Goal: Task Accomplishment & Management: Use online tool/utility

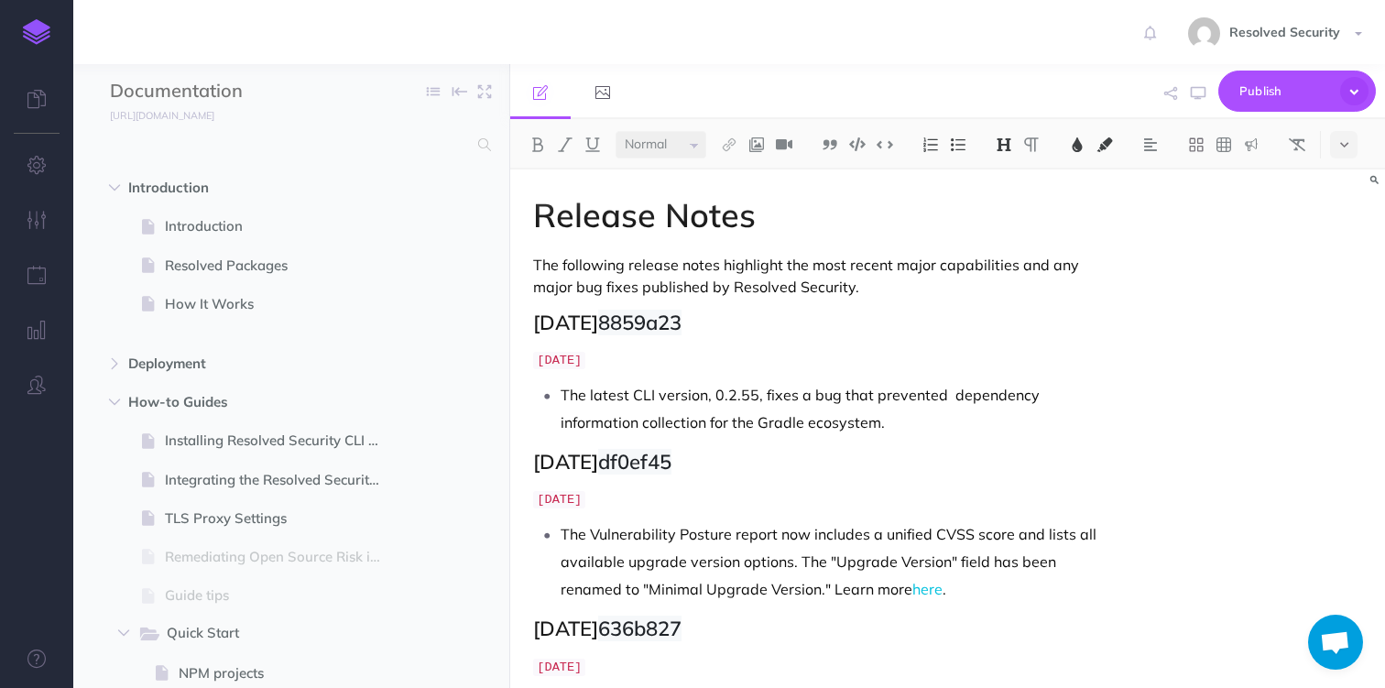
select select "null"
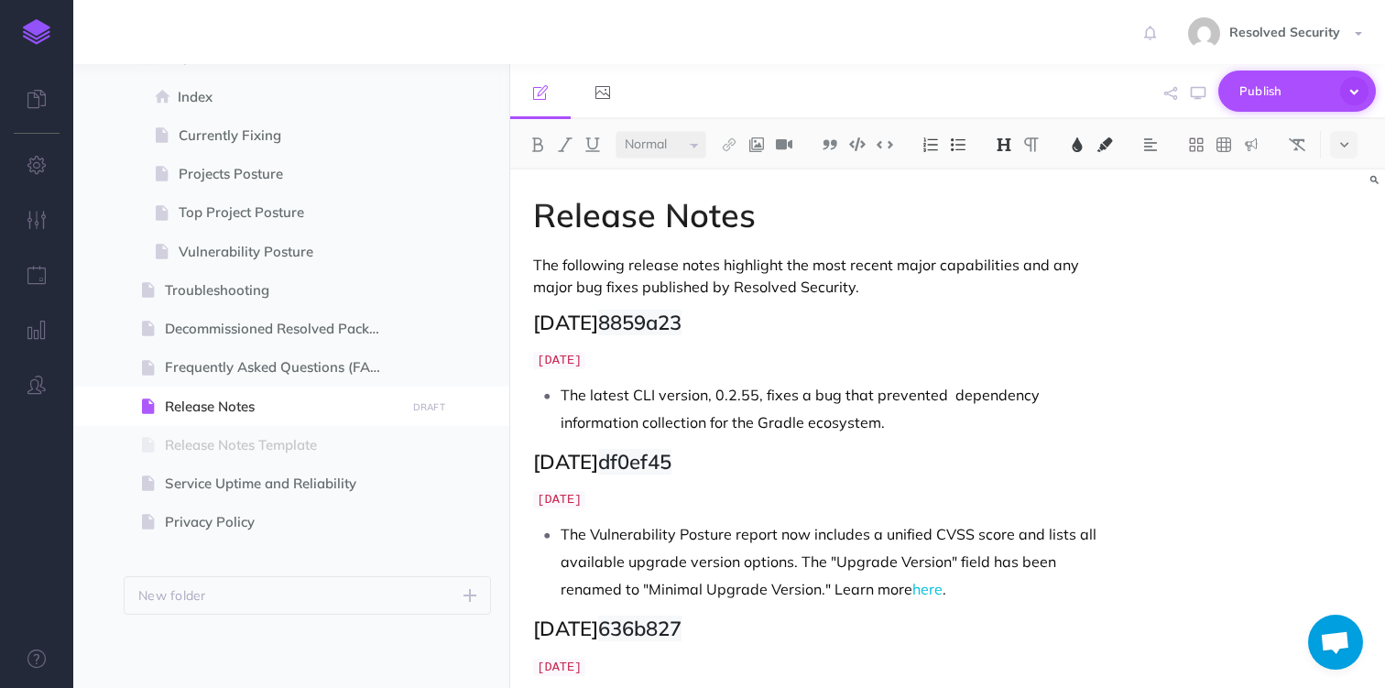
click at [1269, 91] on span "Publish" at bounding box center [1285, 91] width 92 height 28
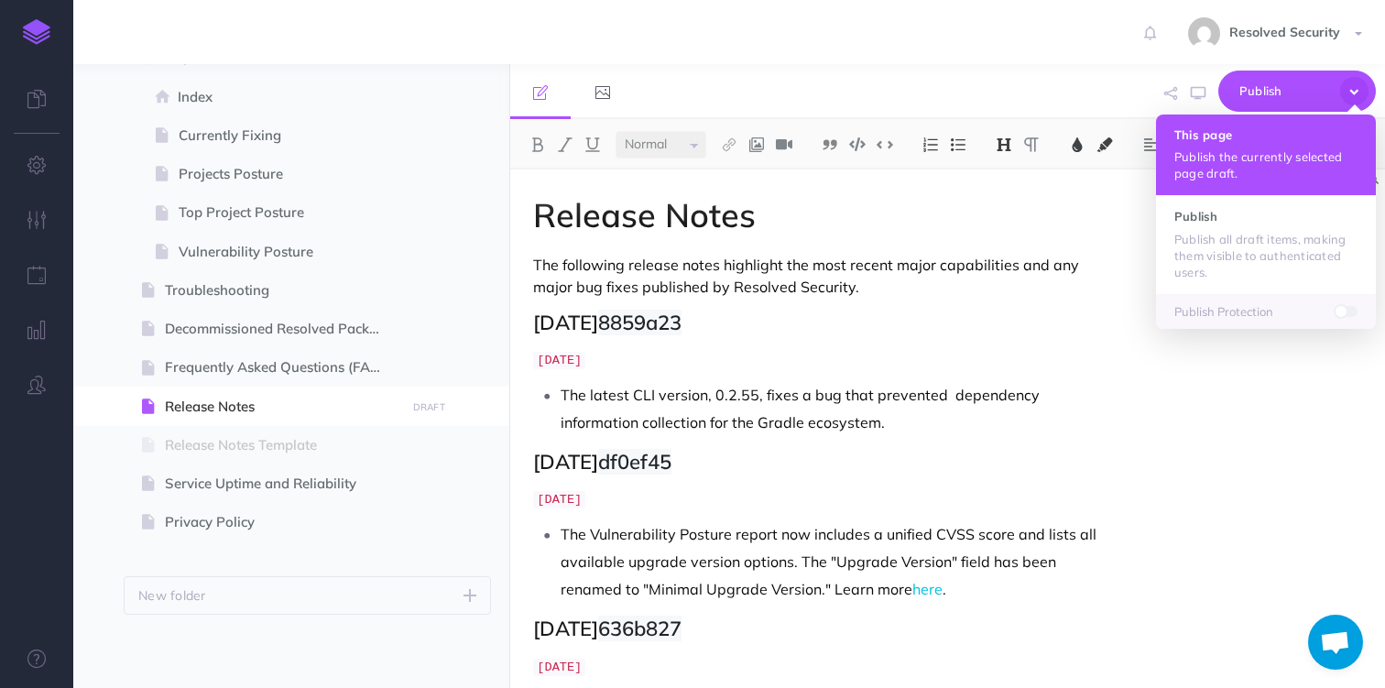
click at [1226, 147] on button "This page Publish the currently selected page draft." at bounding box center [1266, 154] width 220 height 81
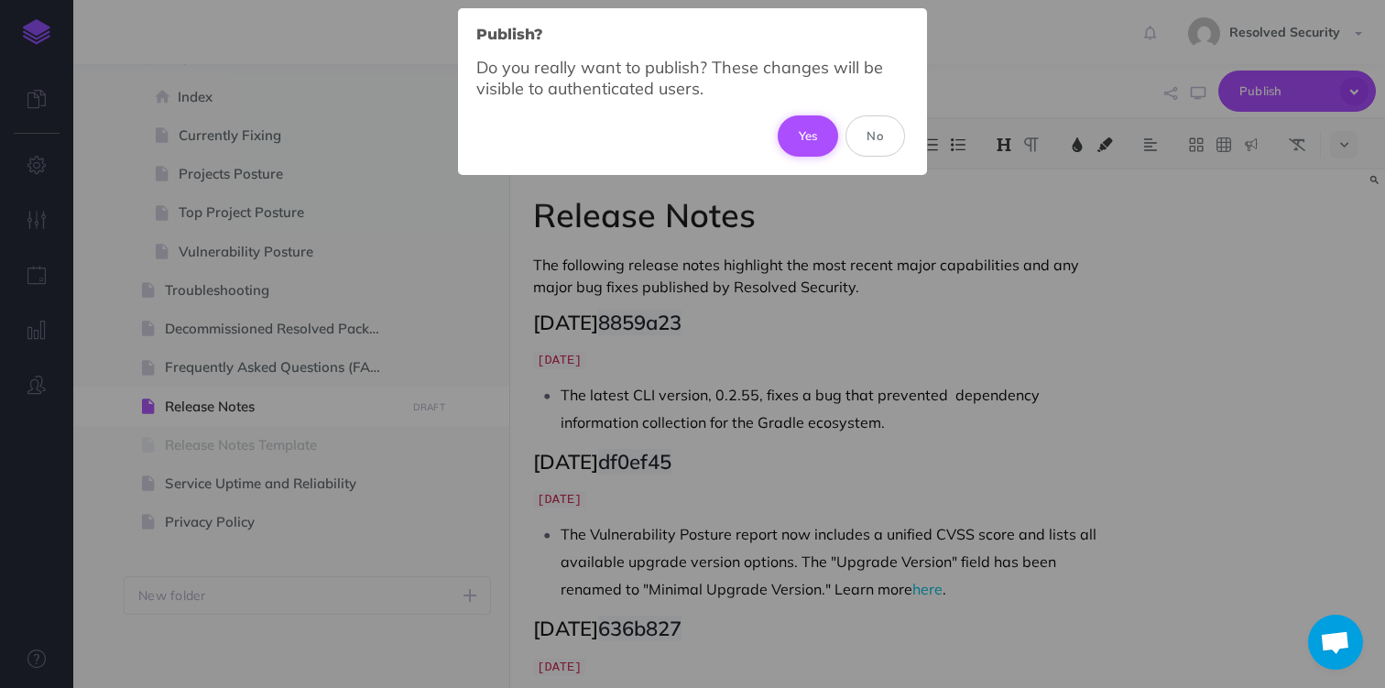
click at [811, 131] on button "Yes" at bounding box center [808, 135] width 61 height 40
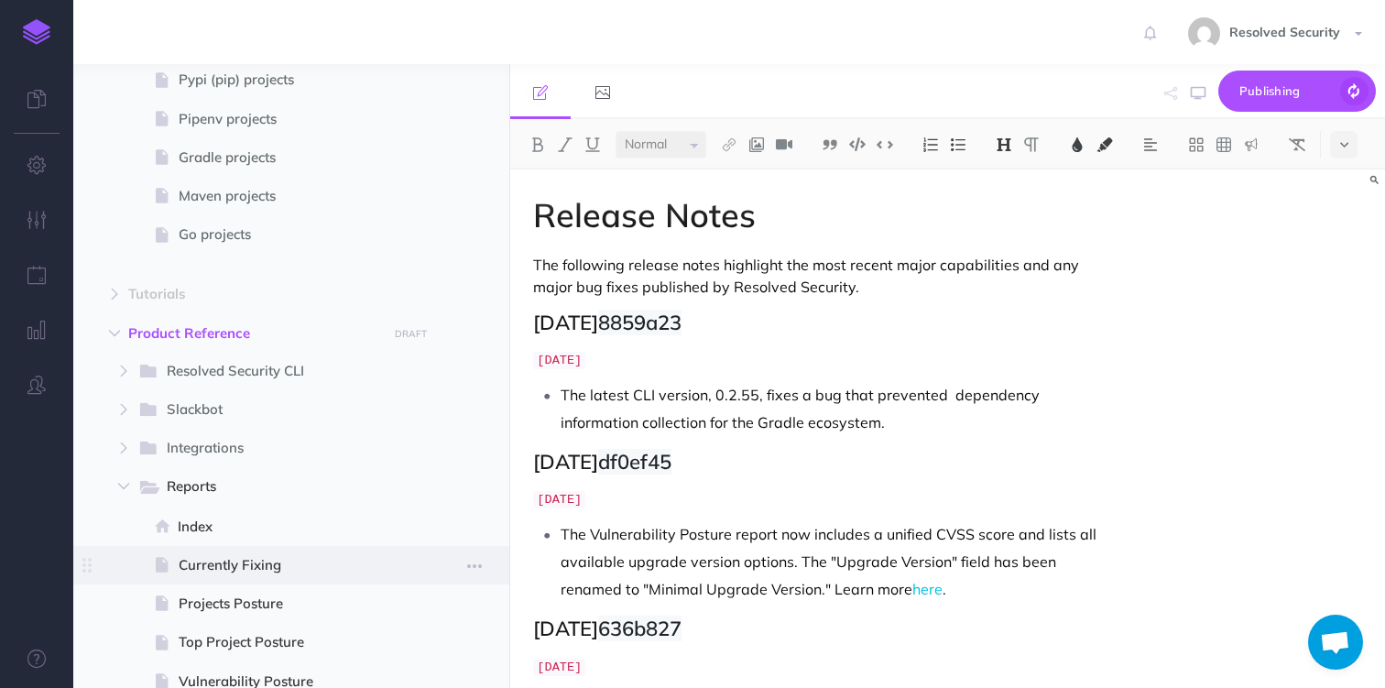
scroll to position [682, 0]
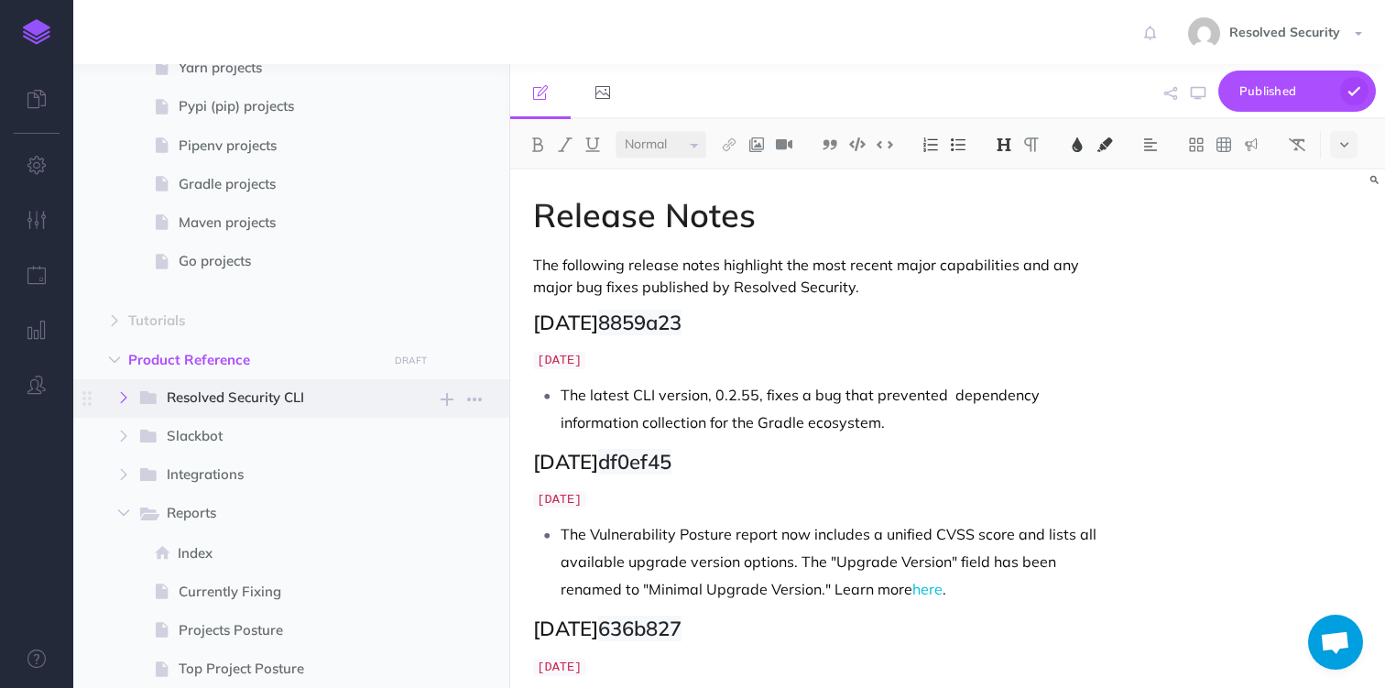
click at [131, 400] on button "button" at bounding box center [123, 398] width 33 height 22
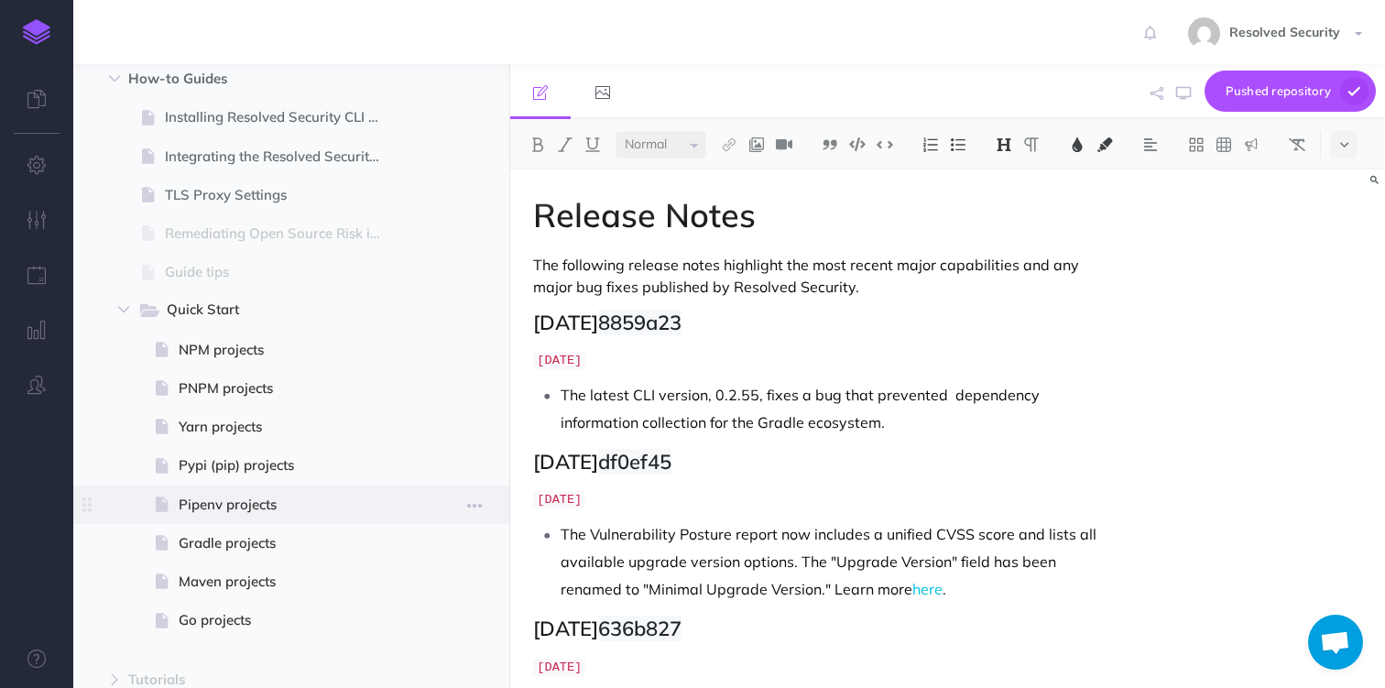
scroll to position [0, 0]
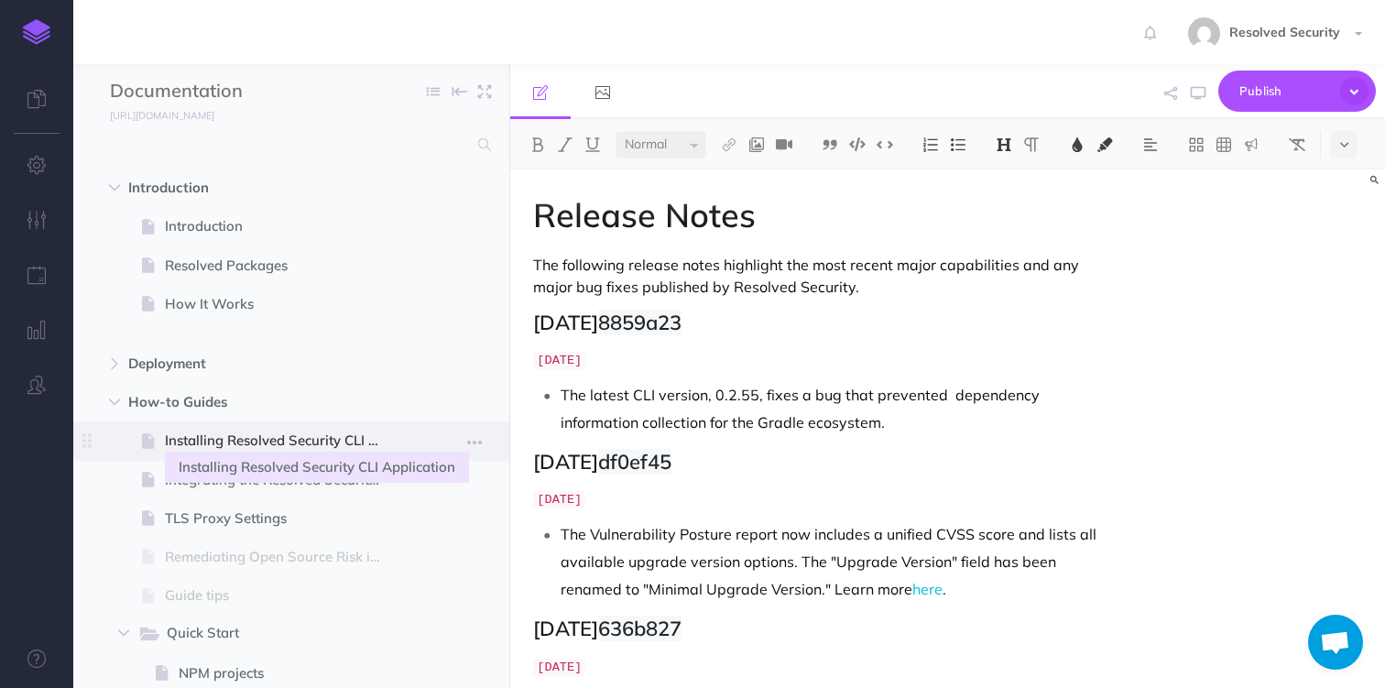
click at [237, 440] on span "Installing Resolved Security CLI Application" at bounding box center [282, 441] width 234 height 22
select select "null"
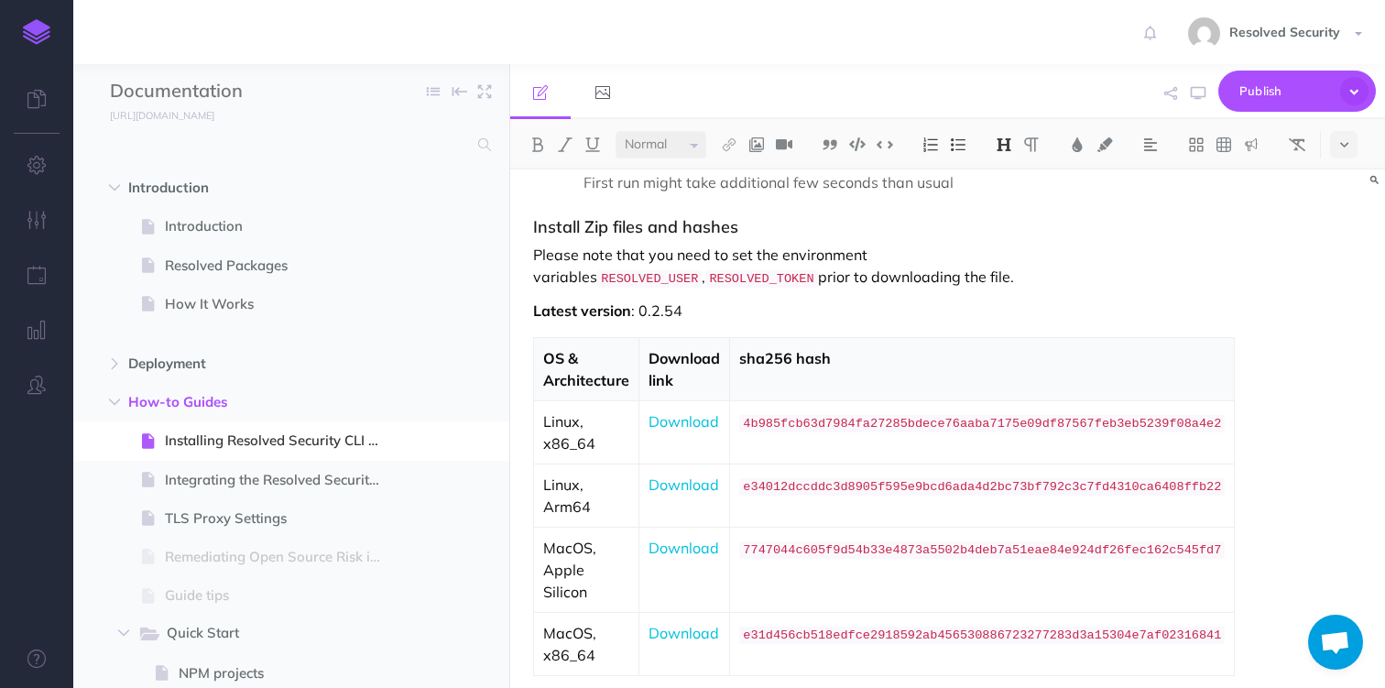
scroll to position [1363, 0]
click at [703, 324] on p "Latest version : 0.2.54" at bounding box center [816, 313] width 566 height 22
click at [867, 435] on code "4b985fcb63d7984fa27285bdece76aaba7175e09df87567feb3eb5239f08a4e2" at bounding box center [981, 426] width 485 height 17
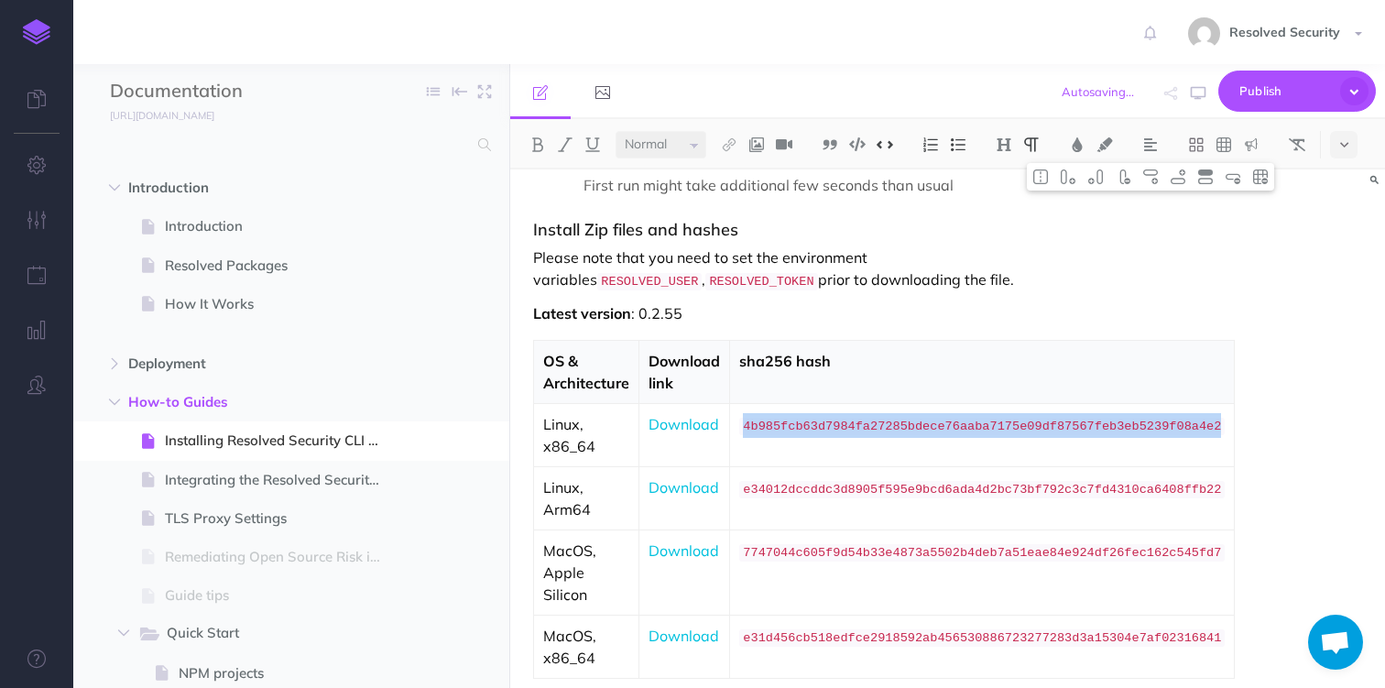
click at [867, 435] on code "4b985fcb63d7984fa27285bdece76aaba7175e09df87567feb3eb5239f08a4e2" at bounding box center [981, 426] width 485 height 17
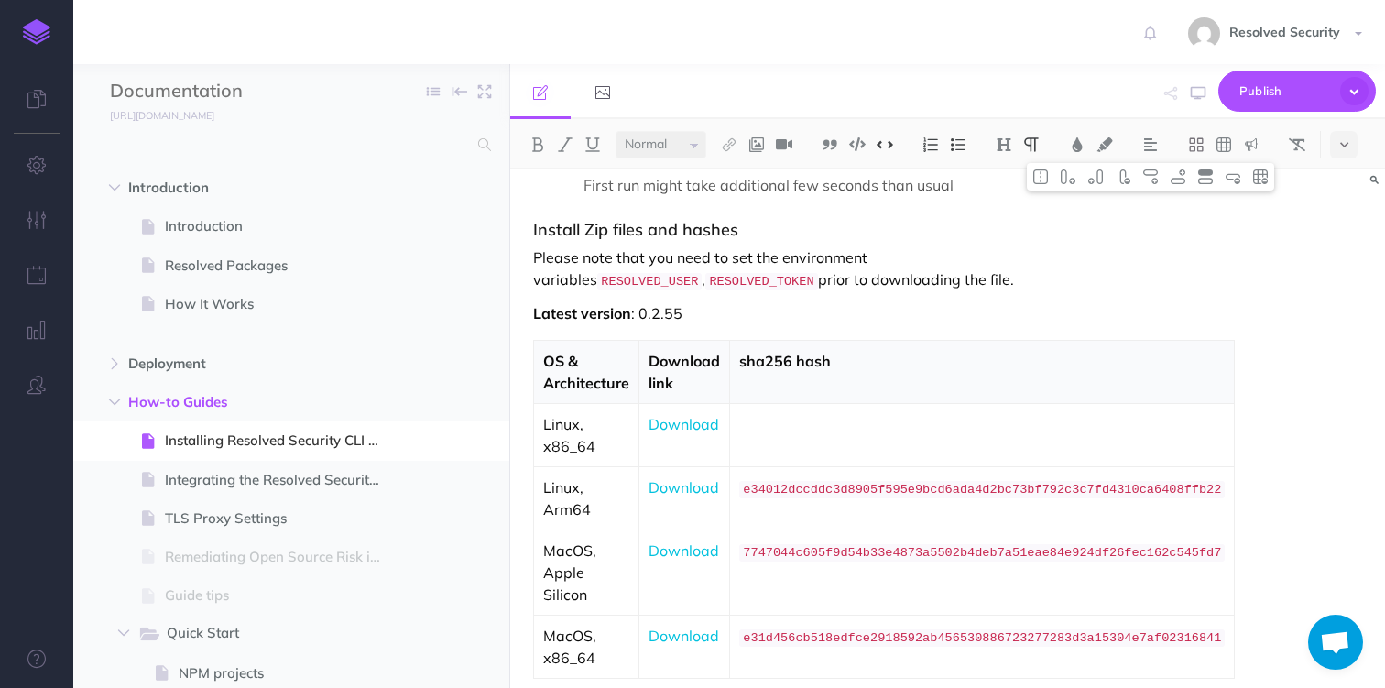
click at [910, 498] on code "e34012dccddc3d8905f595e9bcd6ada4d2bc73bf792c3c7fd4310ca6408ffb22" at bounding box center [981, 489] width 485 height 17
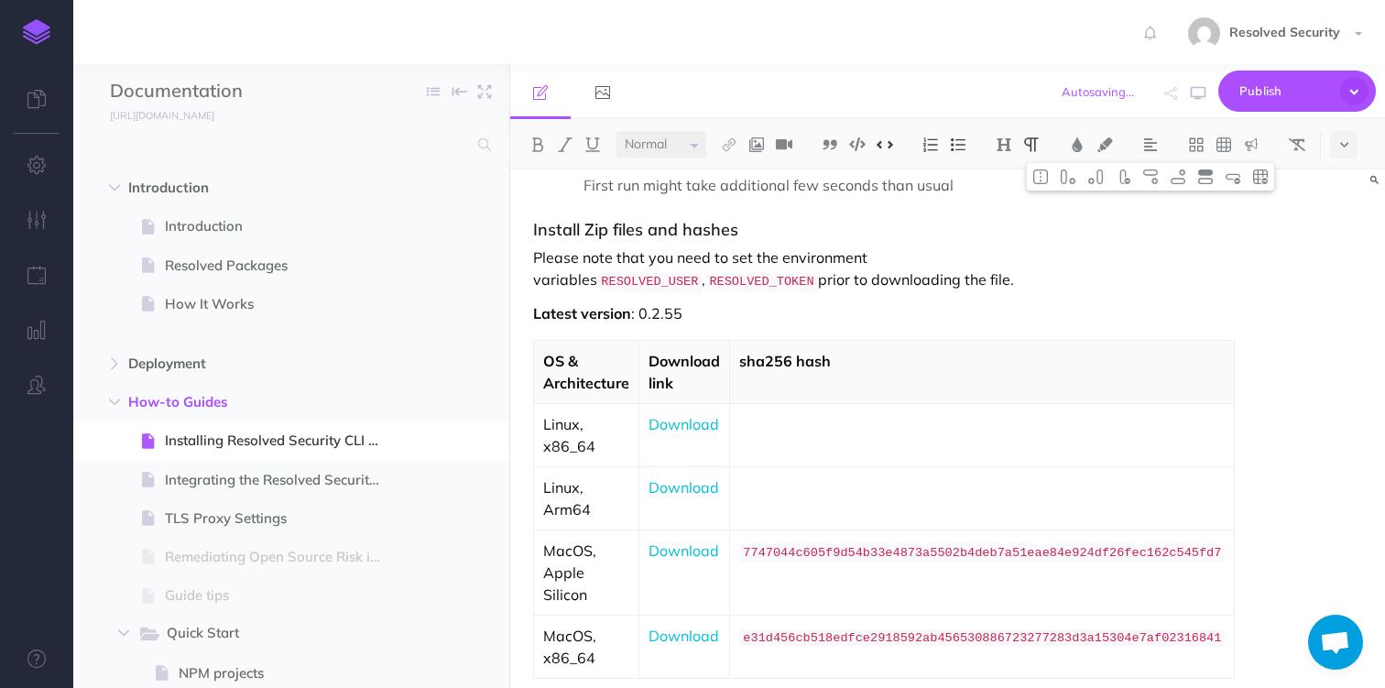
click at [920, 561] on code "7747044c605f9d54b33e4873a5502b4deb7a51eae84e924df26fec162c545fd7" at bounding box center [981, 552] width 485 height 17
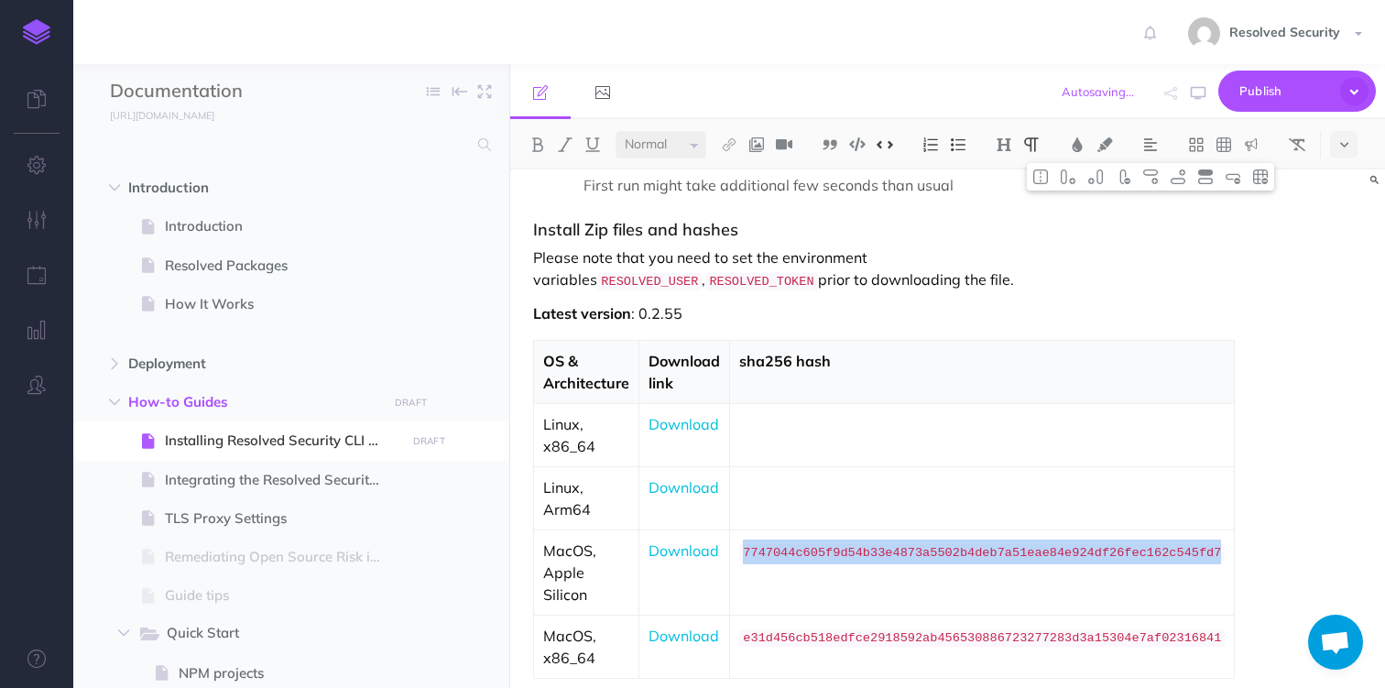
click at [920, 561] on code "7747044c605f9d54b33e4873a5502b4deb7a51eae84e924df26fec162c545fd7" at bounding box center [981, 552] width 485 height 17
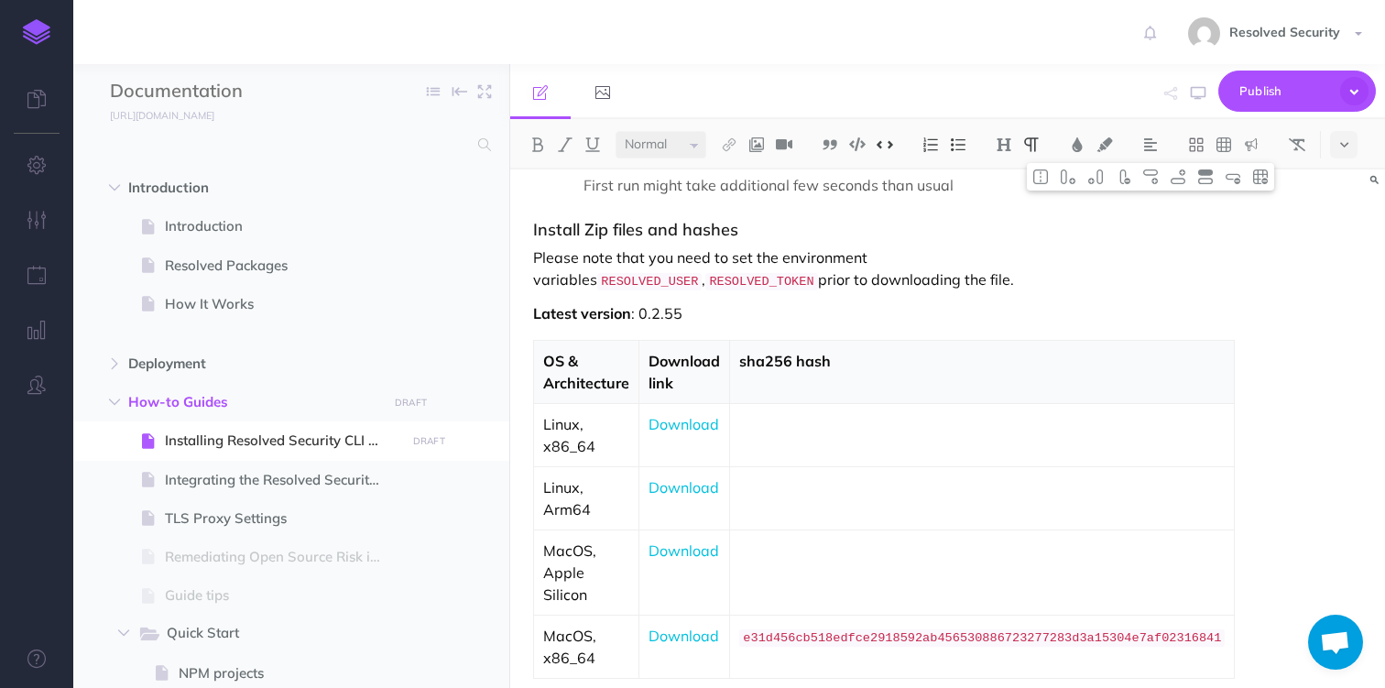
click at [943, 647] on code "e31d456cb518edfce2918592ab456530886723277283d3a15304e7af02316841" at bounding box center [981, 637] width 485 height 17
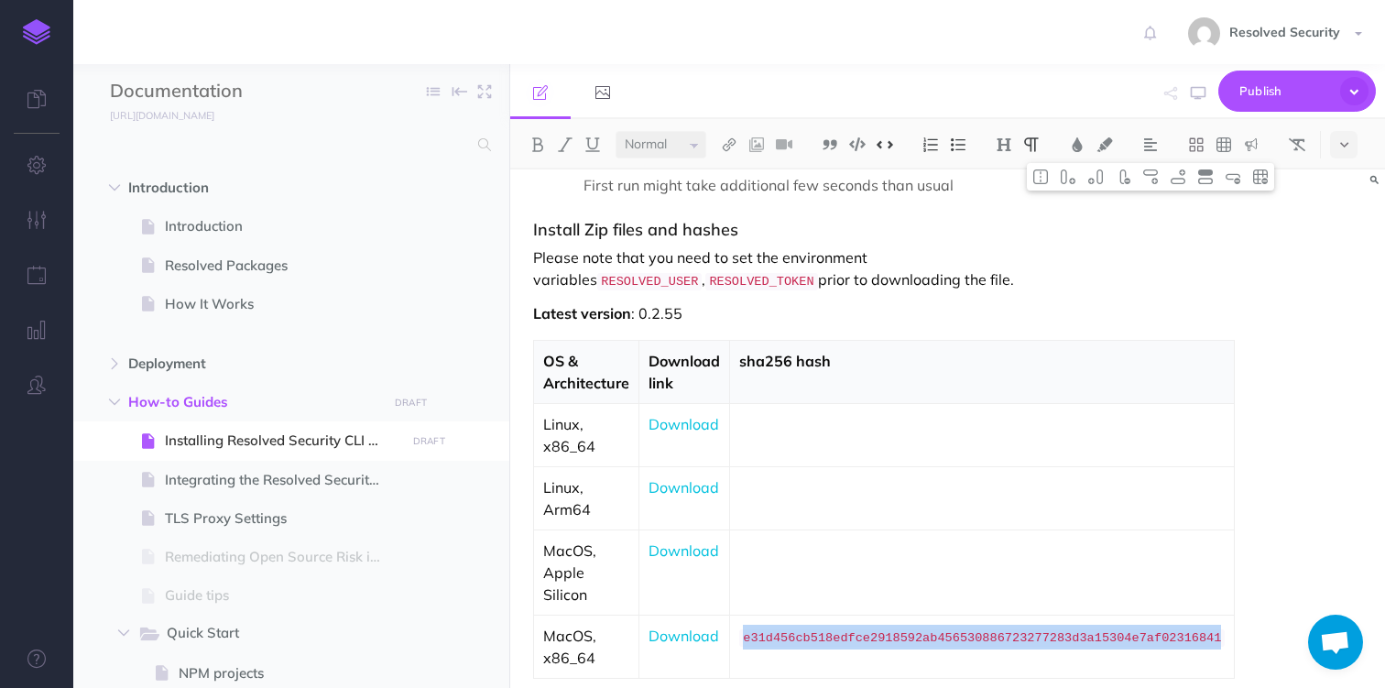
click at [943, 647] on code "e31d456cb518edfce2918592ab456530886723277283d3a15304e7af02316841" at bounding box center [981, 637] width 485 height 17
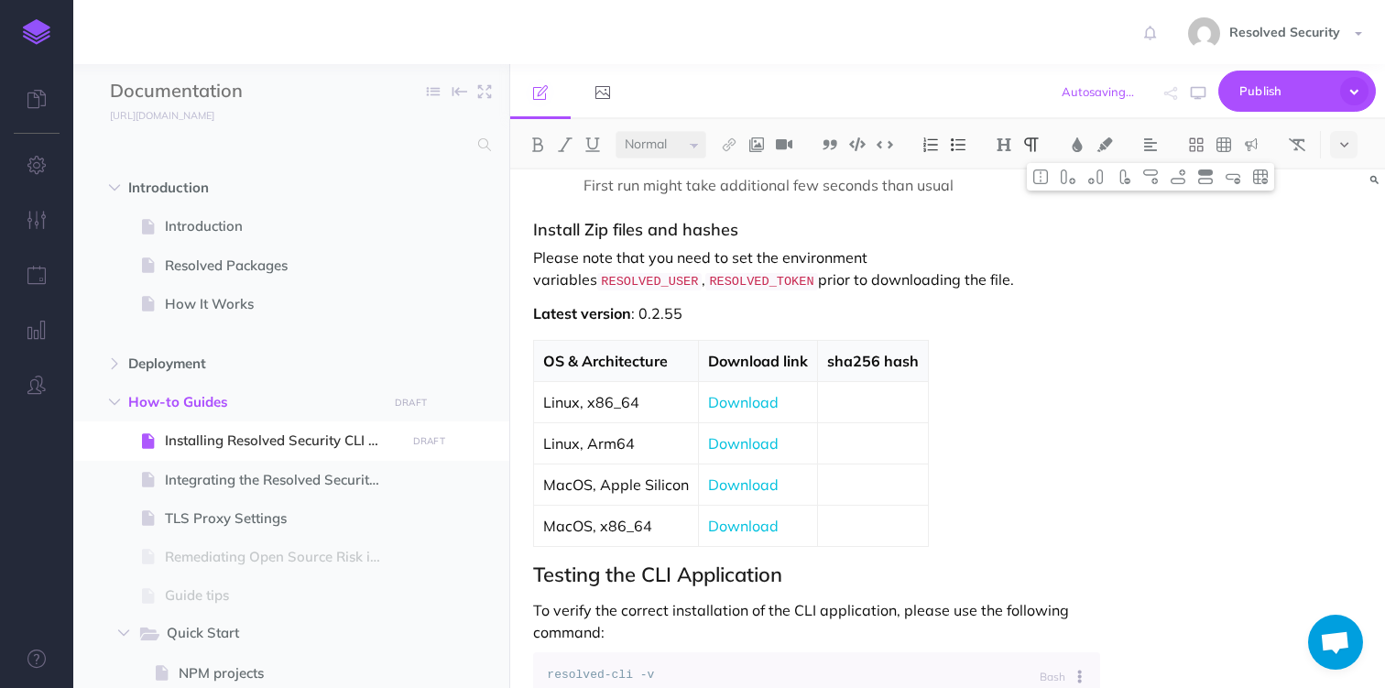
click at [858, 413] on p at bounding box center [873, 402] width 92 height 22
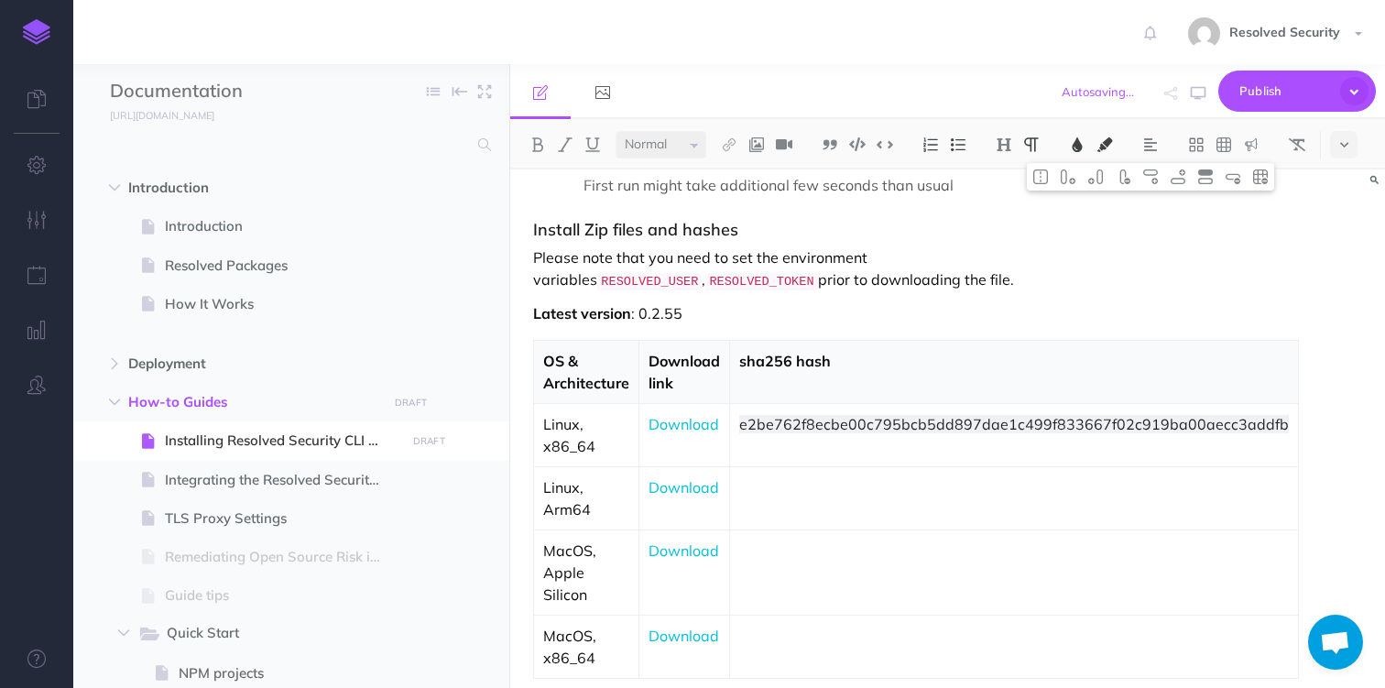
click at [816, 498] on p at bounding box center [1014, 487] width 550 height 22
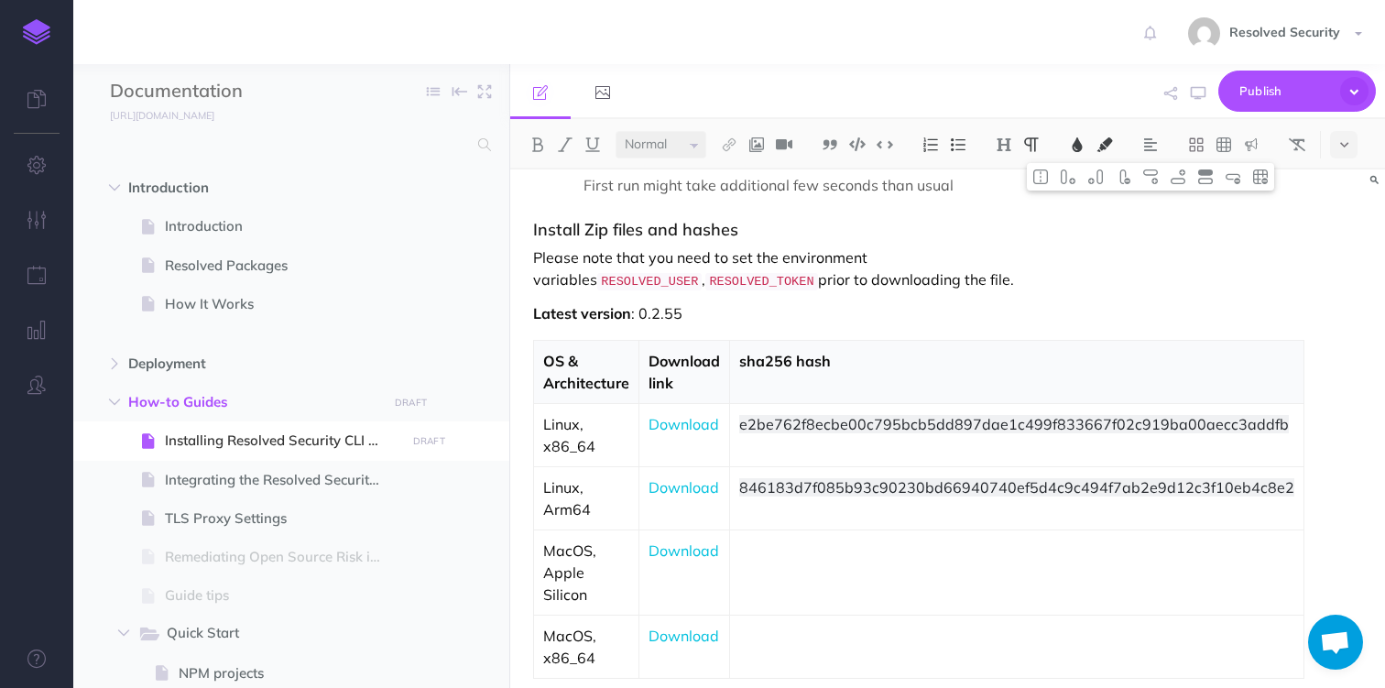
click at [793, 561] on p at bounding box center [1016, 550] width 555 height 22
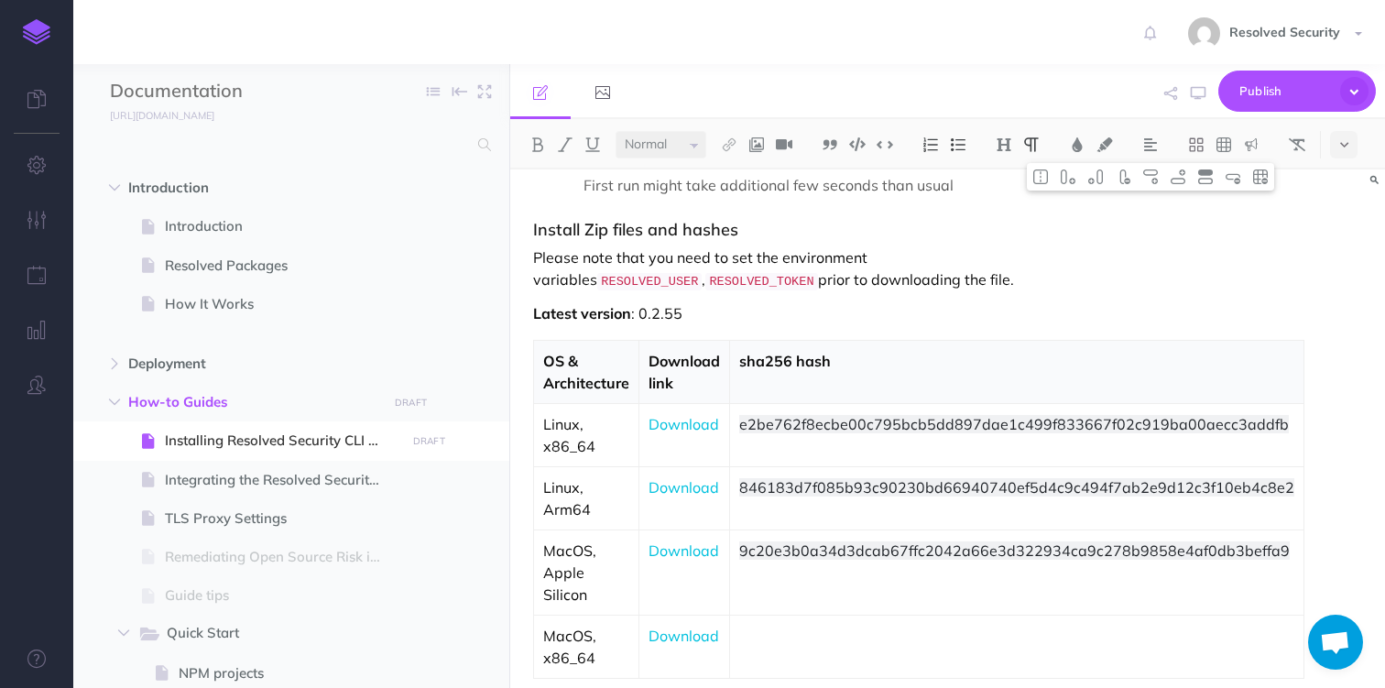
click at [791, 647] on p at bounding box center [1016, 636] width 555 height 22
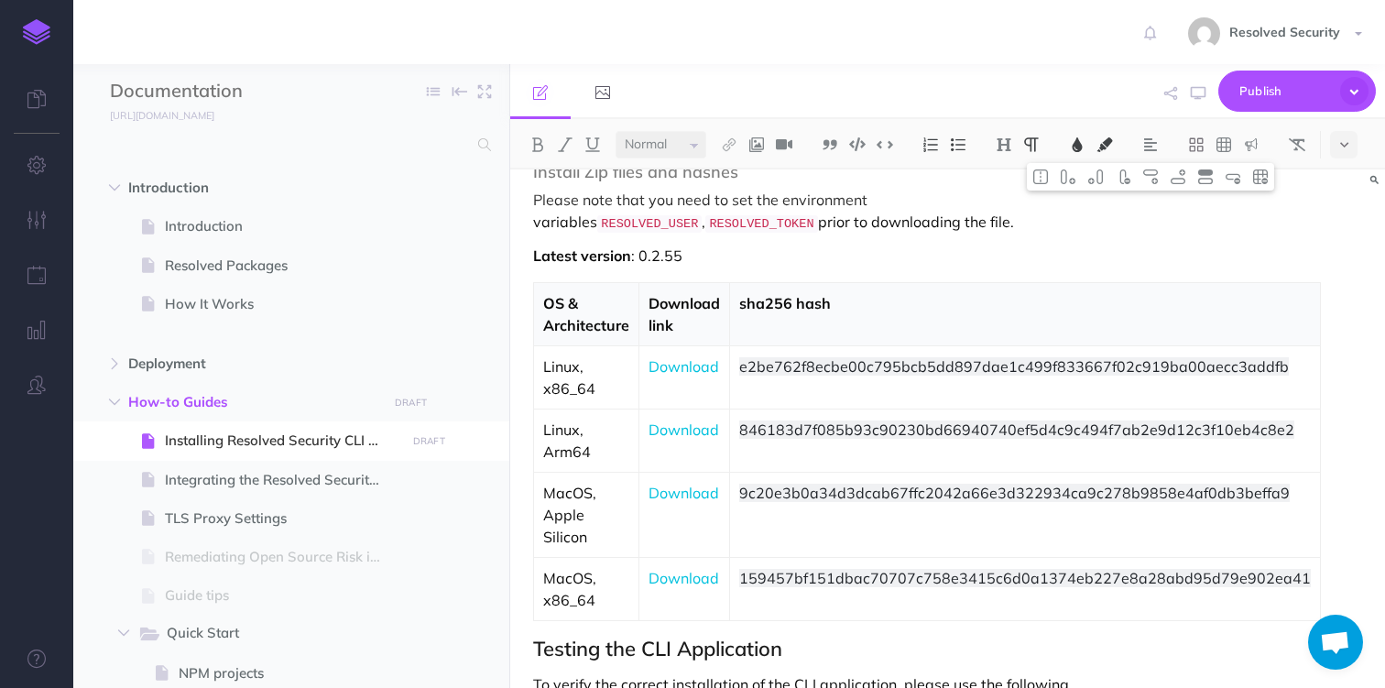
scroll to position [1445, 0]
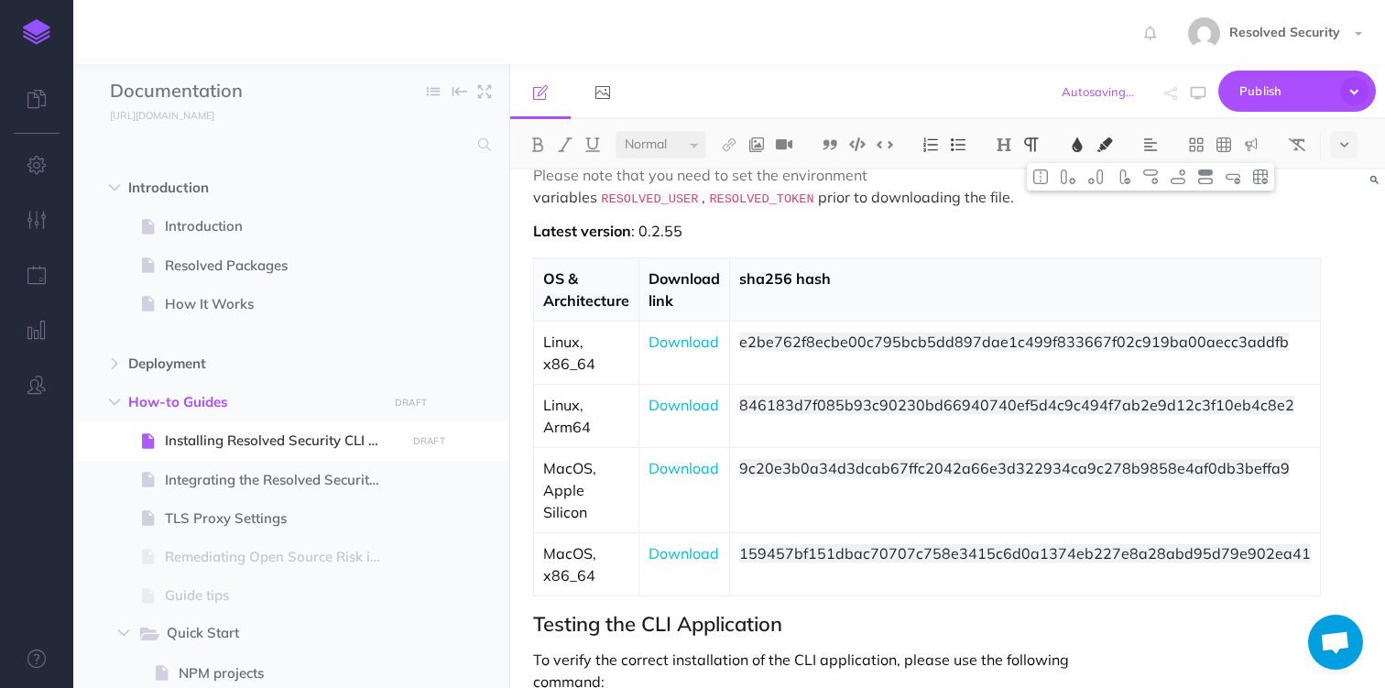
click at [852, 351] on span "e2be762f8ecbe00c795bcb5dd897dae1c499f833667f02c919ba00aecc3addfb" at bounding box center [1014, 341] width 550 height 18
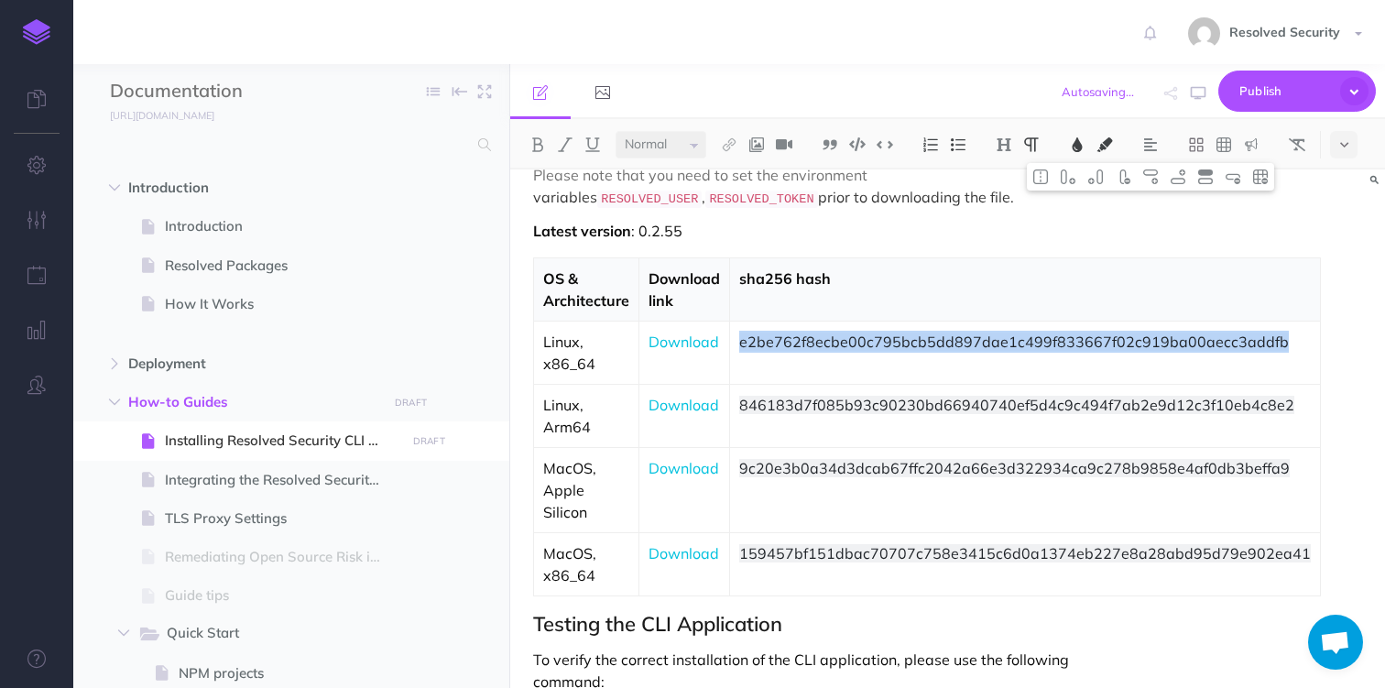
click at [852, 351] on span "e2be762f8ecbe00c795bcb5dd897dae1c499f833667f02c919ba00aecc3addfb" at bounding box center [1014, 341] width 550 height 18
click at [888, 144] on img at bounding box center [885, 144] width 16 height 14
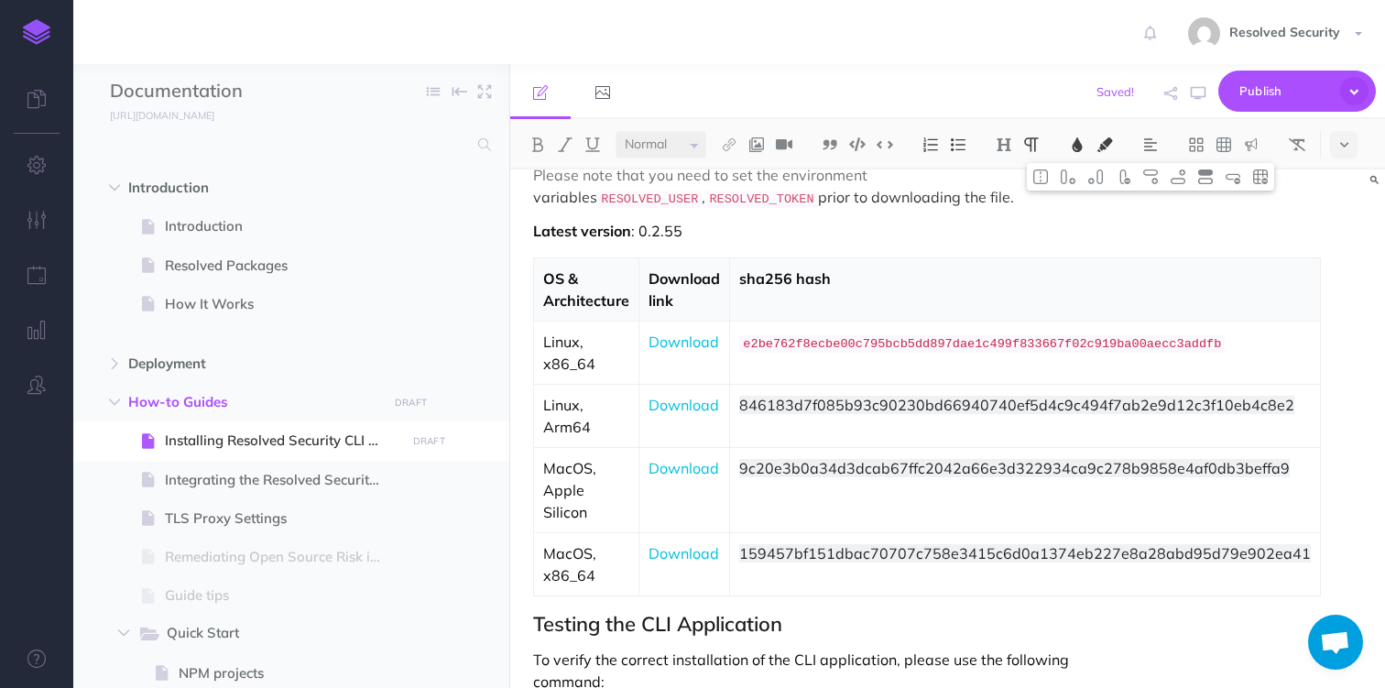
click at [866, 414] on span "846183d7f085b93c90230bd66940740ef5d4c9c494f7ab2e9d12c3f10eb4c8e2" at bounding box center [1016, 405] width 555 height 18
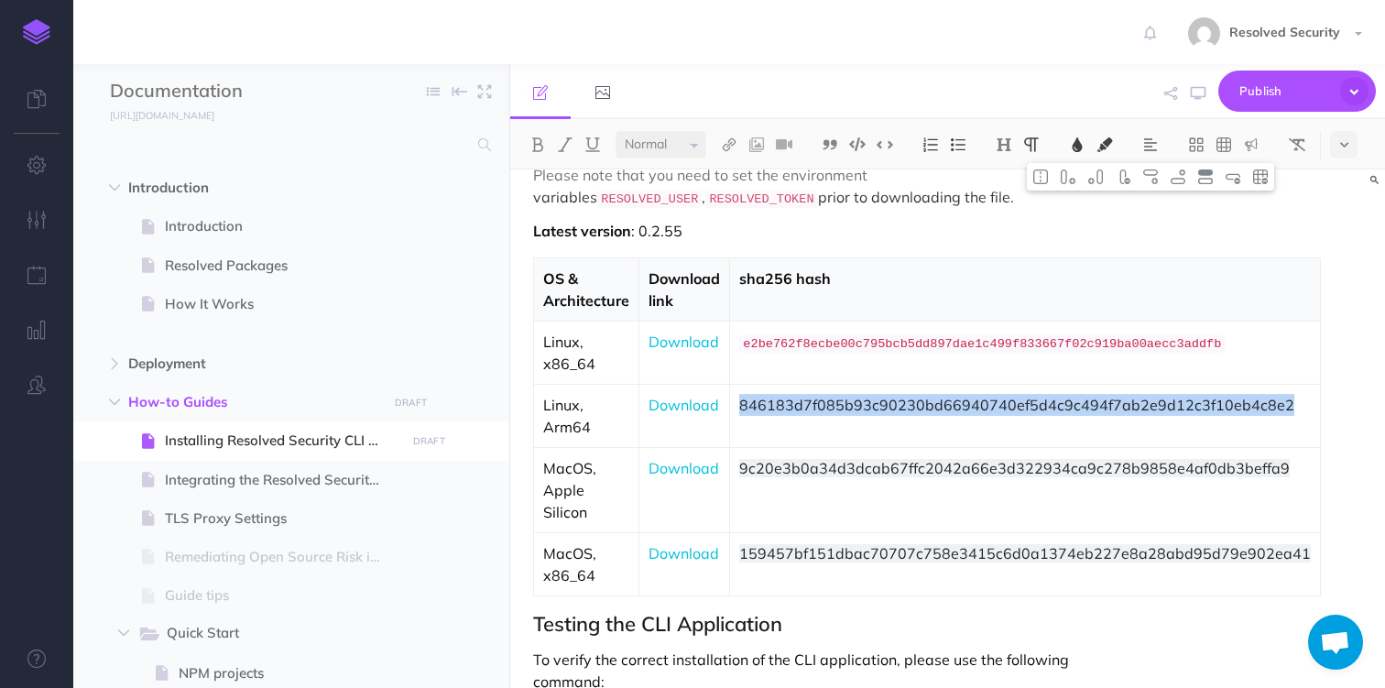
click at [866, 414] on span "846183d7f085b93c90230bd66940740ef5d4c9c494f7ab2e9d12c3f10eb4c8e2" at bounding box center [1016, 405] width 555 height 18
click at [887, 141] on img at bounding box center [885, 144] width 16 height 14
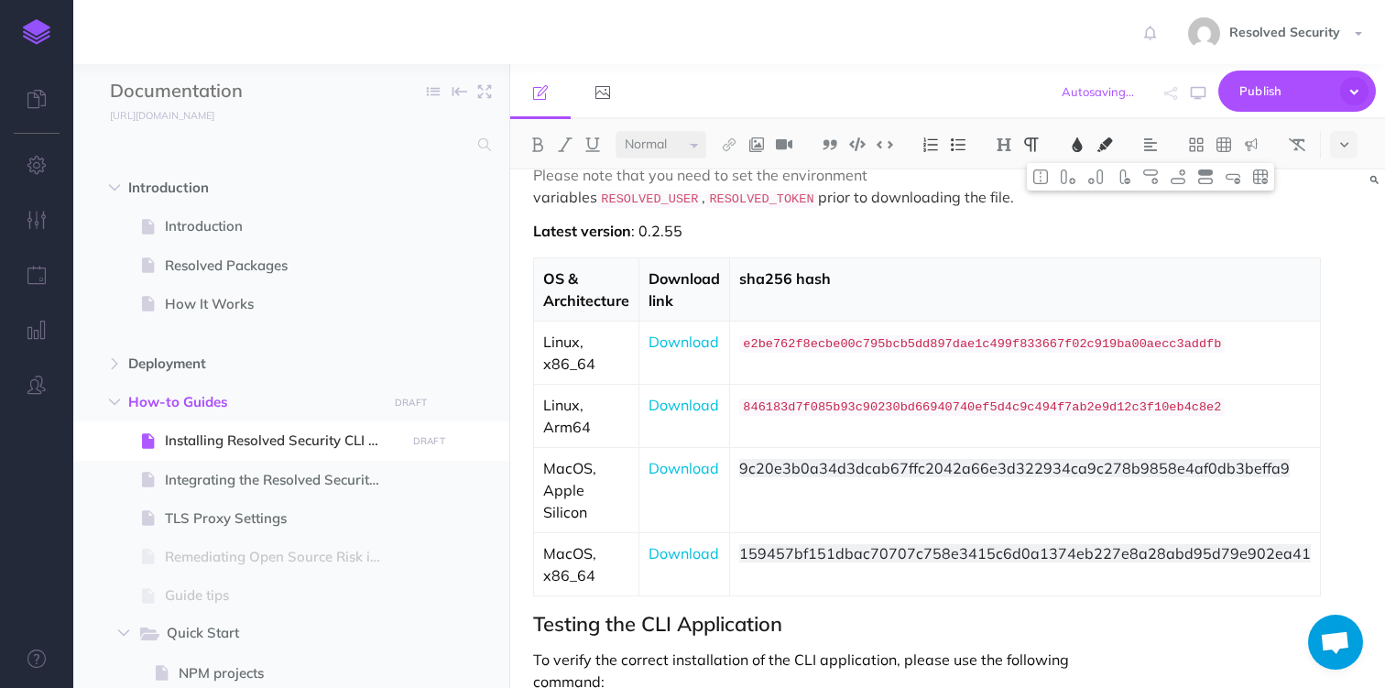
click at [866, 477] on span "9c20e3b0a34d3dcab67ffc2042a66e3d322934ca9c278b9858e4af0db3beffa9" at bounding box center [1014, 468] width 550 height 18
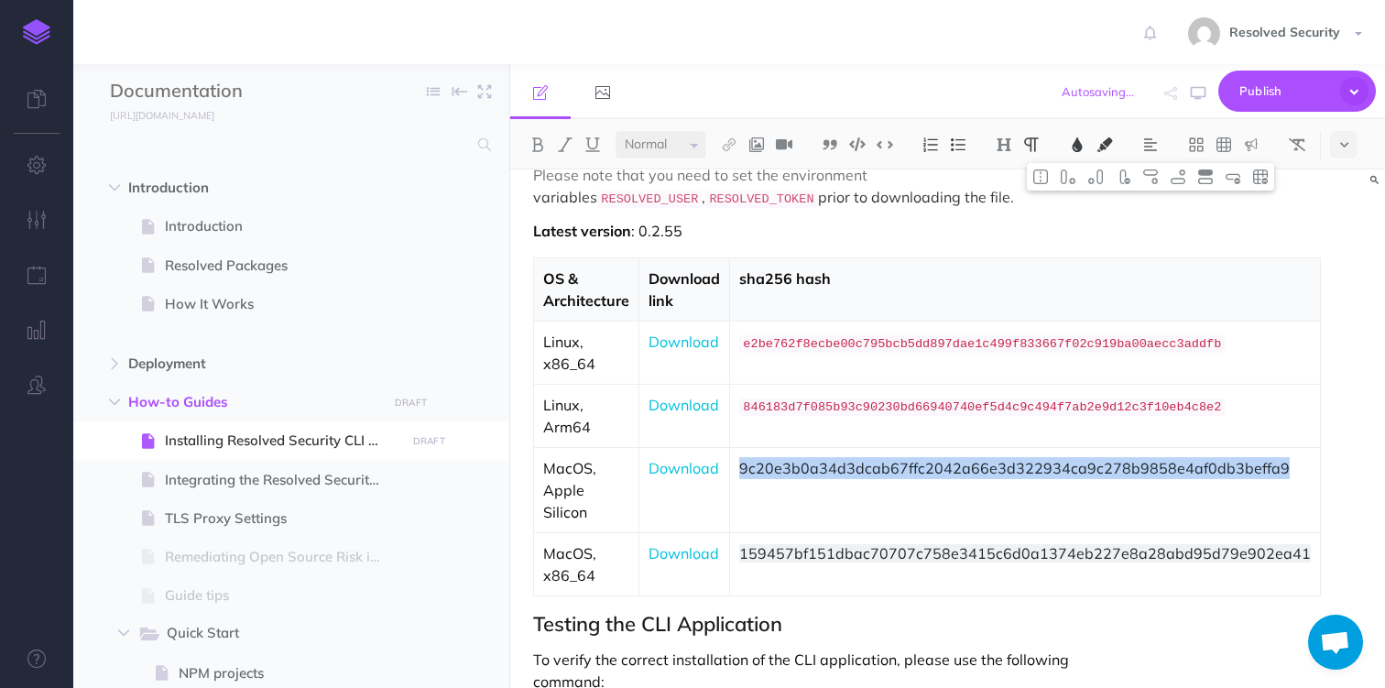
click at [866, 477] on span "9c20e3b0a34d3dcab67ffc2042a66e3d322934ca9c278b9858e4af0db3beffa9" at bounding box center [1014, 468] width 550 height 18
click at [887, 142] on img at bounding box center [885, 144] width 16 height 14
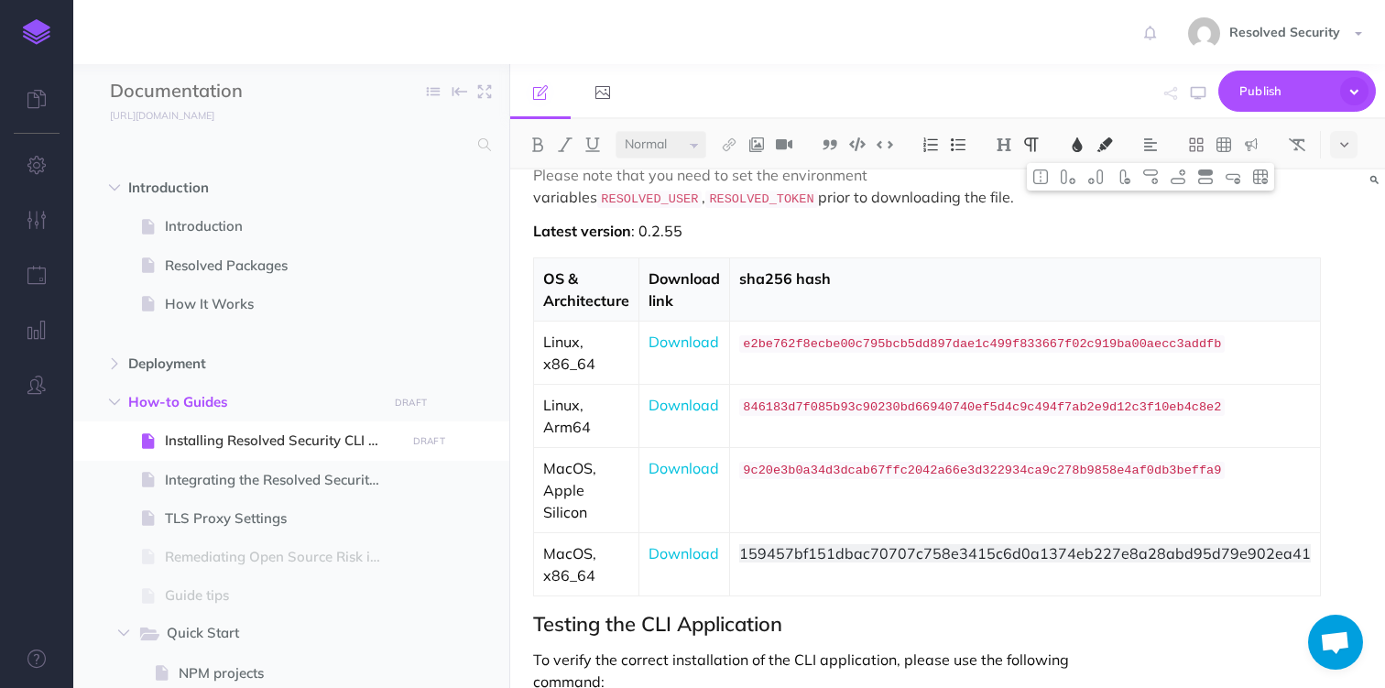
click at [873, 562] on span "159457bf151dbac70707c758e3415c6d0a1374eb227e8a28abd95d79e902ea41" at bounding box center [1025, 553] width 572 height 18
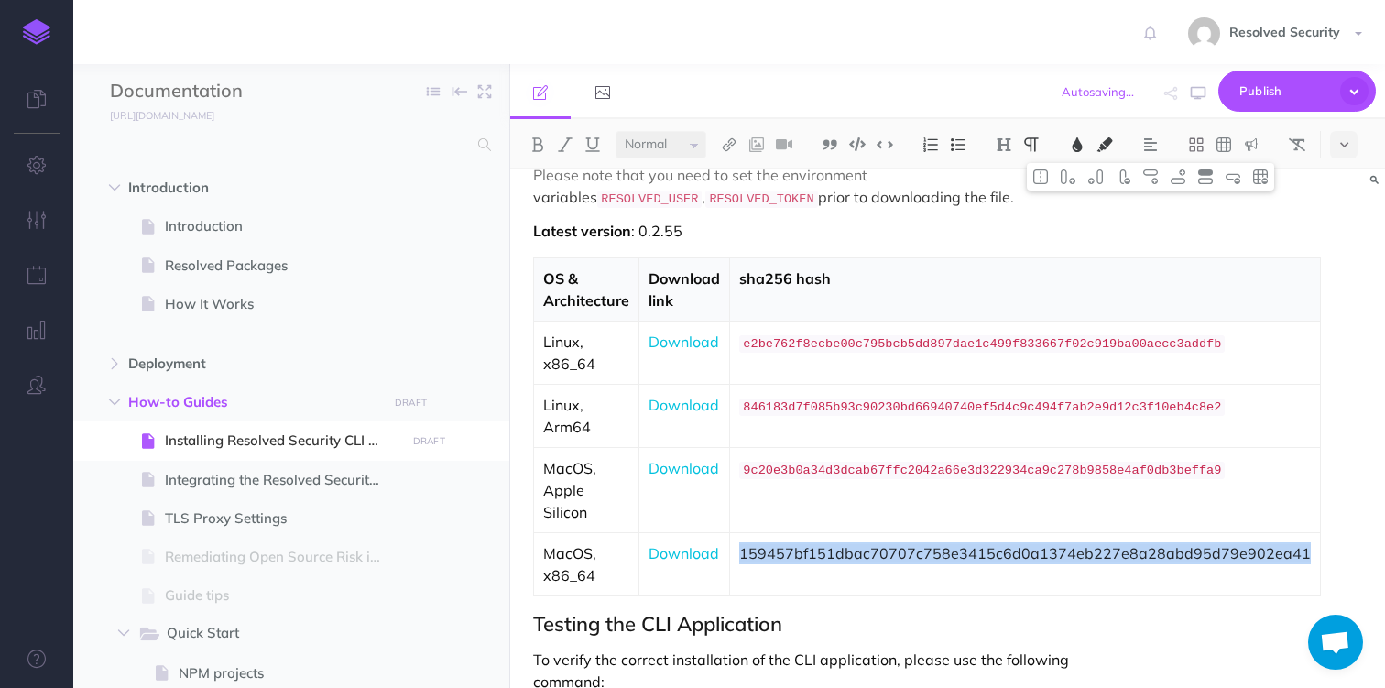
click at [873, 562] on span "159457bf151dbac70707c758e3415c6d0a1374eb227e8a28abd95d79e902ea41" at bounding box center [1025, 553] width 572 height 18
click at [891, 136] on button at bounding box center [884, 144] width 27 height 27
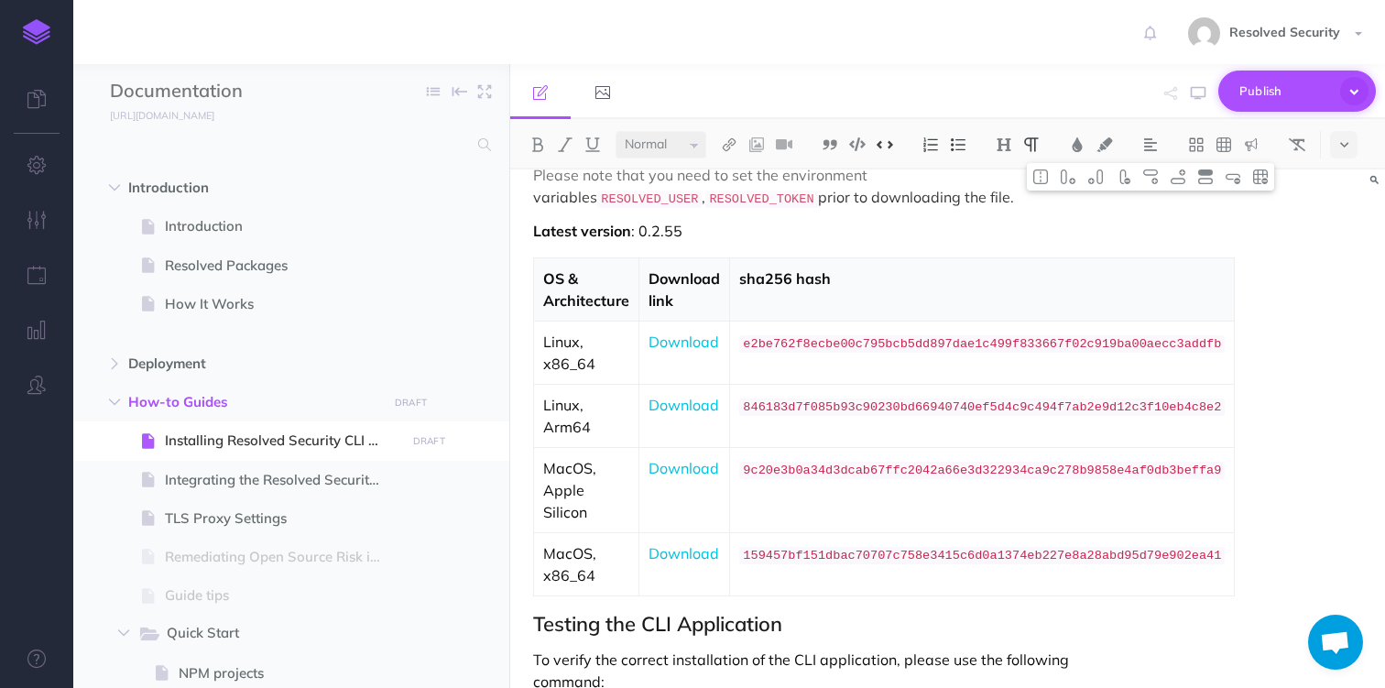
click at [1271, 87] on span "Publish" at bounding box center [1285, 91] width 92 height 28
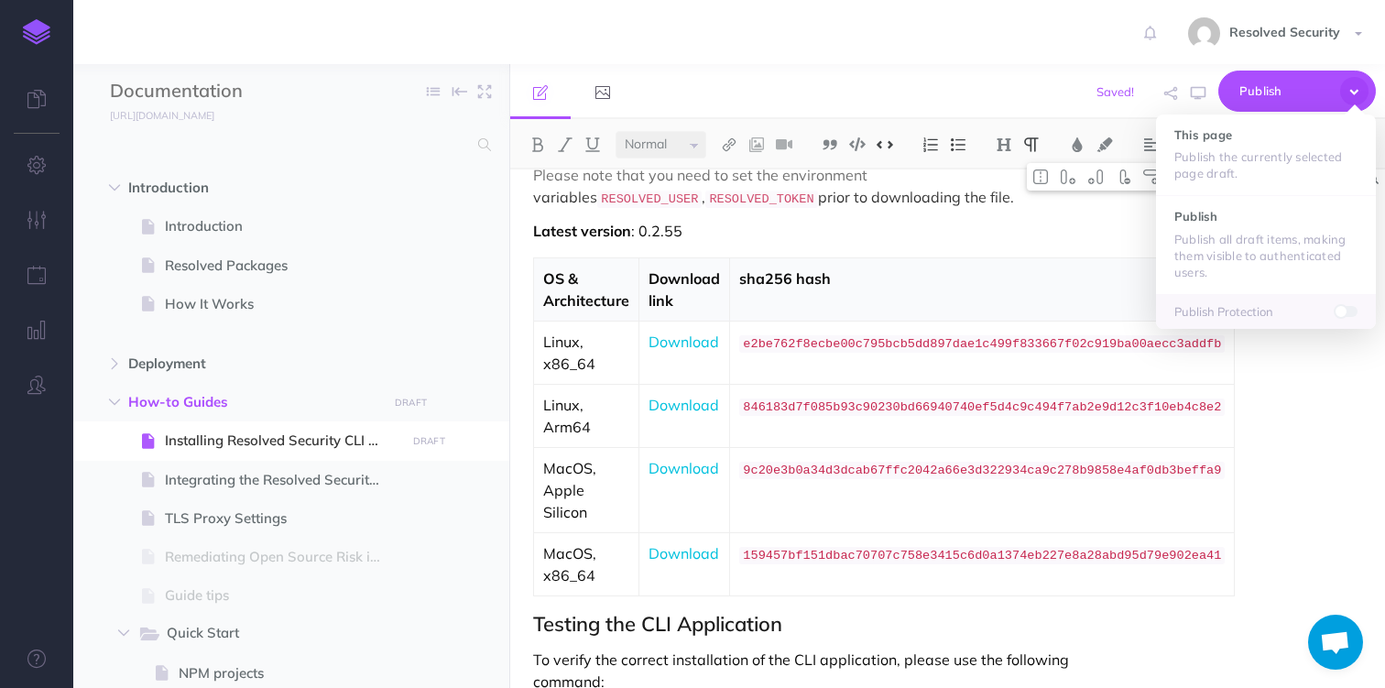
click at [946, 60] on div "Resolved Security Settings Account Settings Teams Create Team Support Documenta…" at bounding box center [692, 32] width 1357 height 64
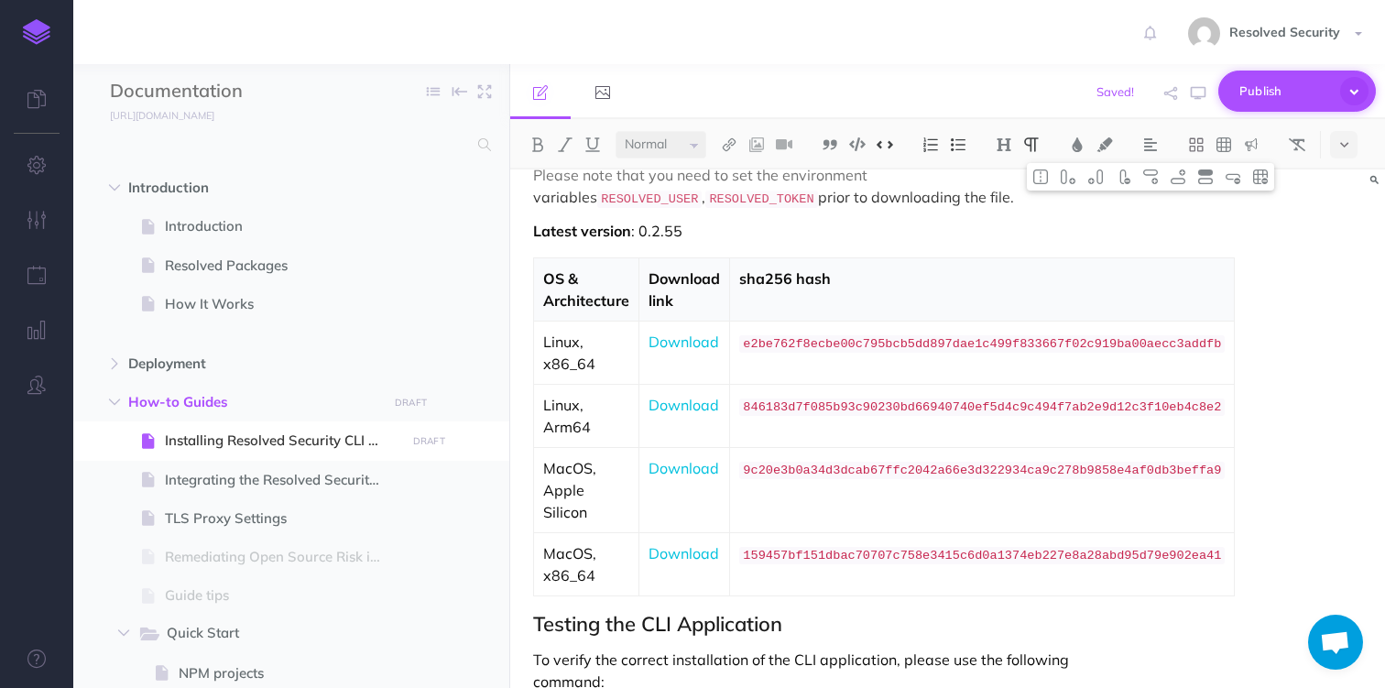
click at [1256, 94] on span "Publish" at bounding box center [1285, 91] width 92 height 28
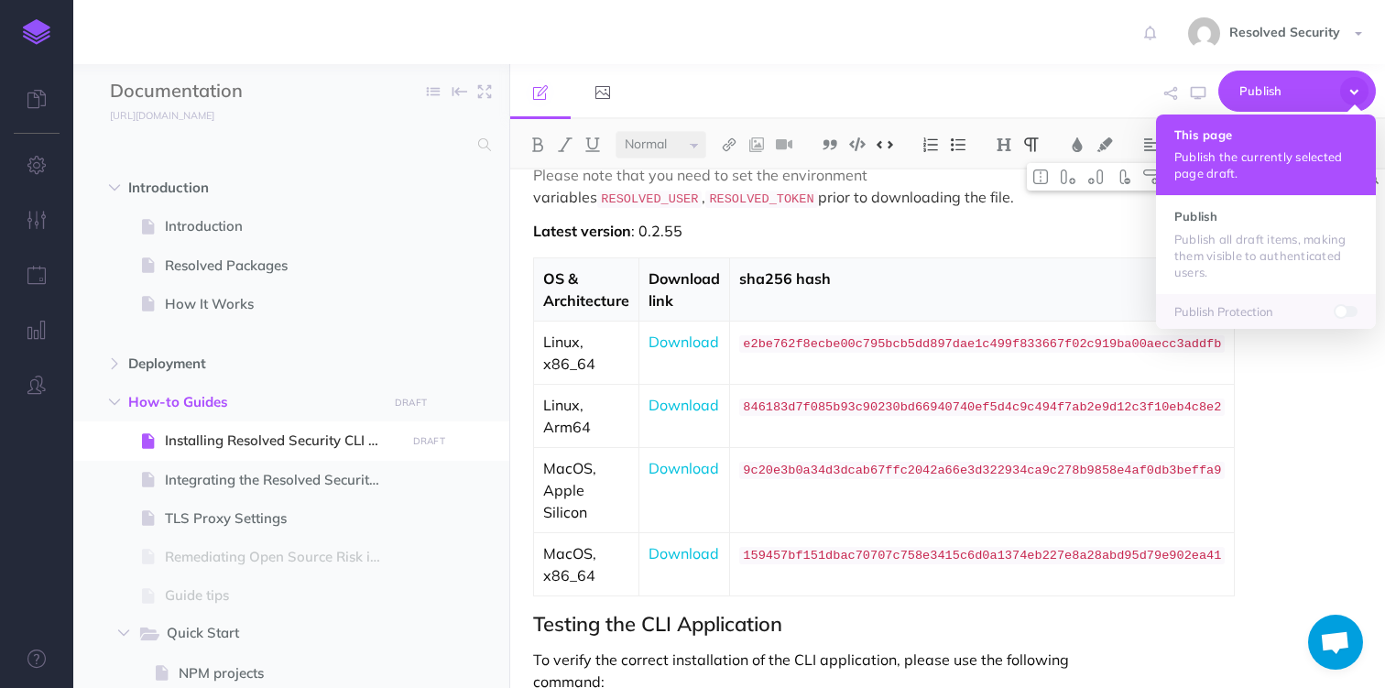
click at [1215, 161] on p "Publish the currently selected page draft." at bounding box center [1265, 164] width 183 height 33
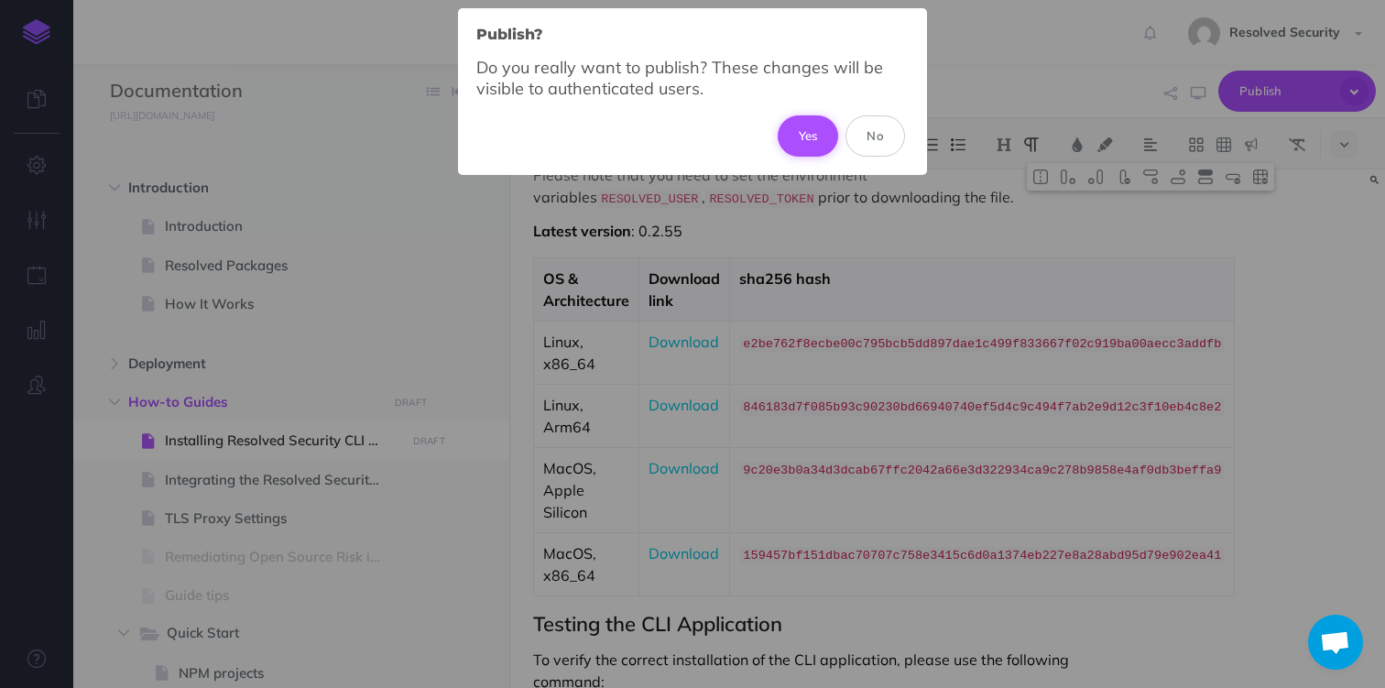
click at [805, 128] on button "Yes" at bounding box center [808, 135] width 61 height 40
